Goal: Task Accomplishment & Management: Complete application form

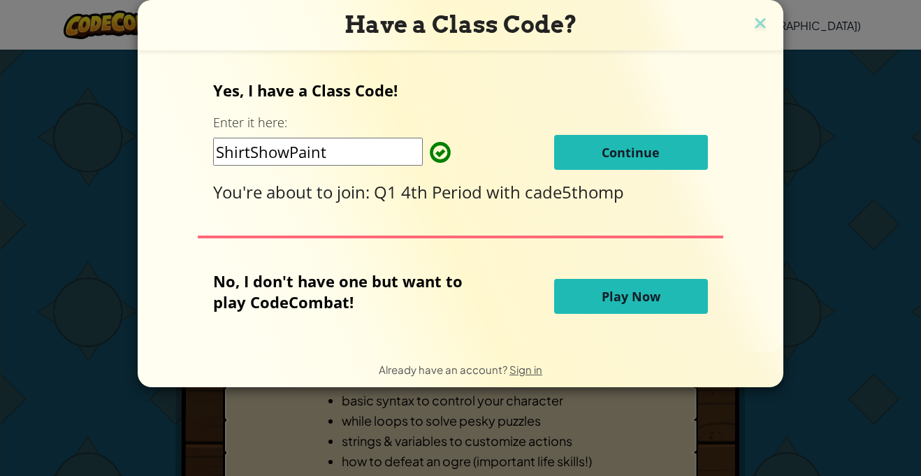
click at [616, 149] on span "Continue" at bounding box center [631, 152] width 58 height 17
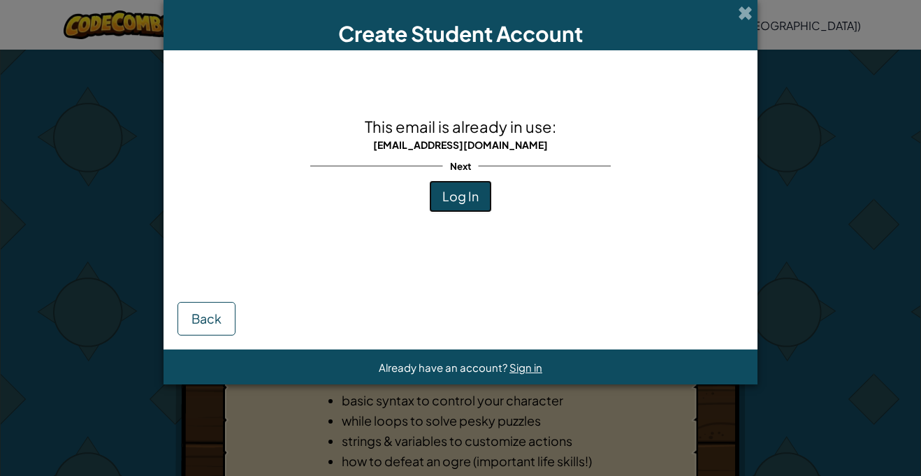
click at [459, 203] on span "Log In" at bounding box center [460, 196] width 36 height 16
